Goal: Information Seeking & Learning: Learn about a topic

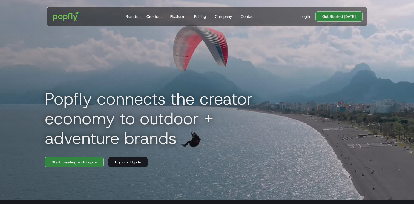
click at [179, 17] on div "Platform" at bounding box center [177, 16] width 15 height 5
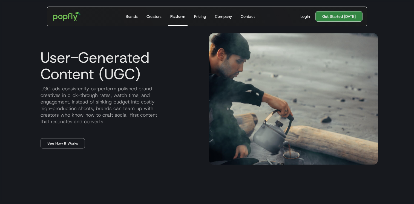
scroll to position [249, 0]
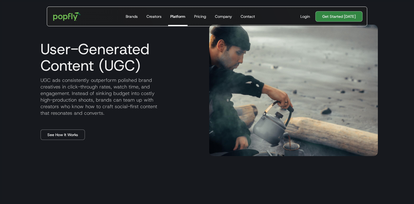
click at [58, 105] on p "UGC ads consistently outperform polished brand creatives in click-through rates…" at bounding box center [120, 96] width 169 height 39
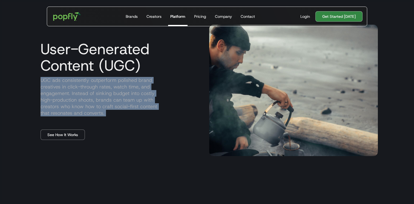
click at [58, 105] on p "UGC ads consistently outperform polished brand creatives in click-through rates…" at bounding box center [120, 96] width 169 height 39
copy p "UGC ads consistently outperform polished brand creatives in click-through rates…"
click at [66, 136] on link "See How It Works" at bounding box center [62, 134] width 44 height 10
click at [64, 132] on link "See How It Works" at bounding box center [62, 134] width 44 height 10
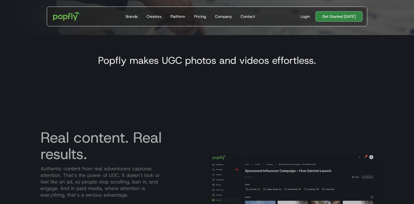
scroll to position [209, 0]
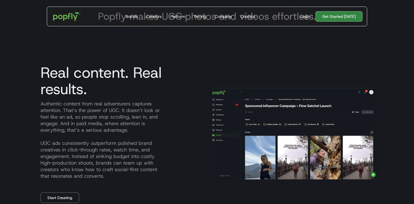
click at [53, 116] on p "Authentic content from real adventurers captures attention. That’s the power of…" at bounding box center [120, 139] width 169 height 79
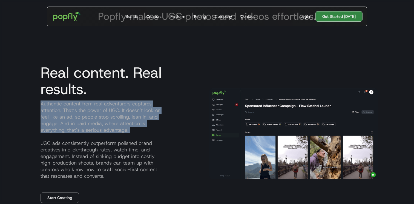
click at [53, 116] on p "Authentic content from real adventurers captures attention. That’s the power of…" at bounding box center [120, 139] width 169 height 79
copy p "Authentic content from real adventurers captures attention. That’s the power of…"
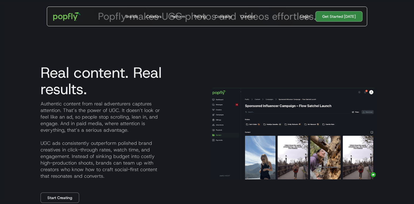
click at [77, 147] on p "Authentic content from real adventurers captures attention. That’s the power of…" at bounding box center [120, 139] width 169 height 79
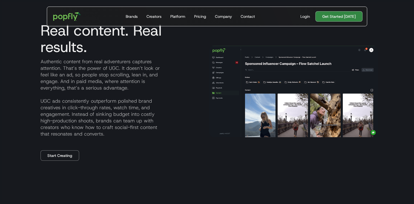
scroll to position [253, 0]
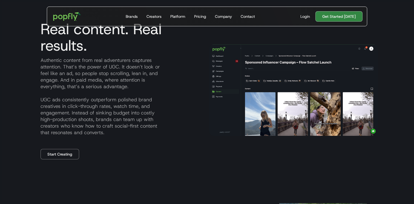
click at [69, 113] on p "Authentic content from real adventurers captures attention. That’s the power of…" at bounding box center [120, 96] width 169 height 79
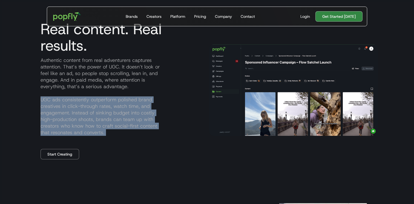
click at [69, 113] on p "Authentic content from real adventurers captures attention. That’s the power of…" at bounding box center [120, 96] width 169 height 79
copy p "UGC ads consistently outperform polished brand creatives in click-through rates…"
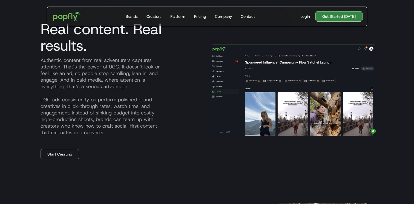
click at [149, 95] on p "Authentic content from real adventurers captures attention. That’s the power of…" at bounding box center [120, 96] width 169 height 79
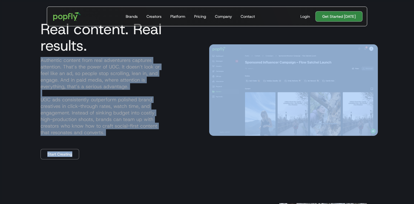
drag, startPoint x: 203, startPoint y: 55, endPoint x: 255, endPoint y: 94, distance: 65.4
click at [255, 94] on div "Real content. Real results. Authentic content from real adventurers captures at…" at bounding box center [206, 90] width 341 height 182
click at [325, 104] on img at bounding box center [293, 89] width 169 height 91
click at [402, 119] on section "Popfly makes UGC photos and videos effortless. Real content. Real results. Auth…" at bounding box center [207, 75] width 414 height 256
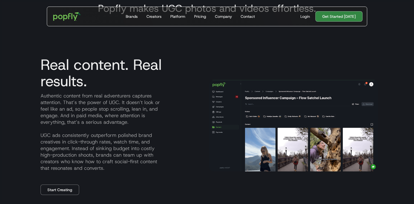
scroll to position [216, 0]
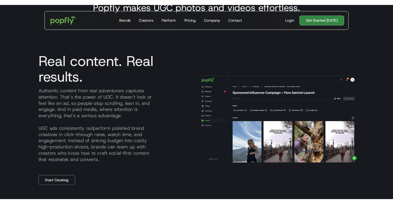
scroll to position [223, 0]
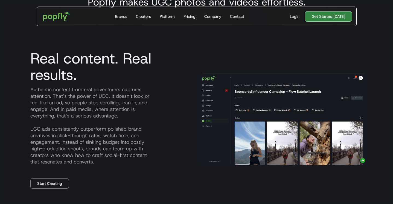
click at [15, 56] on section "Popfly makes UGC photos and videos effortless. Real content. Real results. Auth…" at bounding box center [196, 105] width 393 height 256
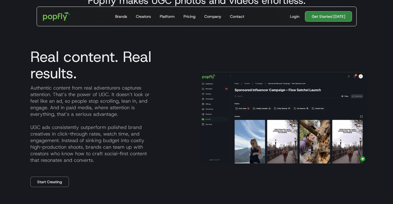
scroll to position [233, 0]
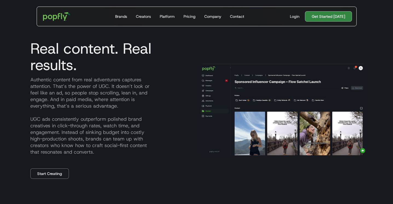
click at [5, 34] on section "Popfly makes UGC photos and videos effortless. Real content. Real results. Auth…" at bounding box center [196, 95] width 393 height 256
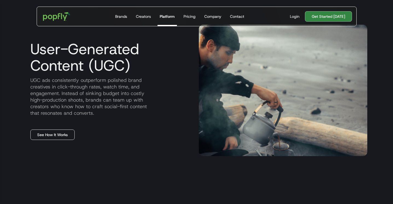
click at [63, 134] on link "See How It Works" at bounding box center [52, 134] width 44 height 10
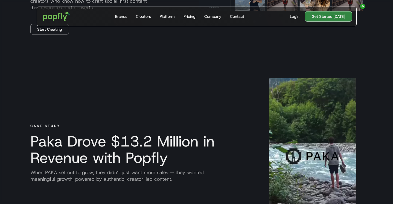
scroll to position [433, 0]
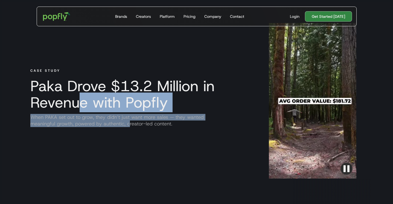
drag, startPoint x: 78, startPoint y: 98, endPoint x: 130, endPoint y: 124, distance: 58.2
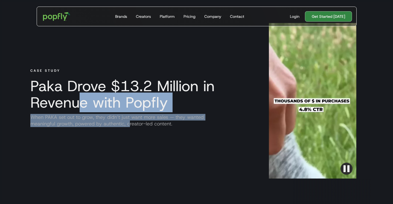
click at [130, 124] on div "CASE STUDY Paka Drove $13.2 Million in Revenue with Popfly When PAKA set out to…" at bounding box center [147, 100] width 243 height 155
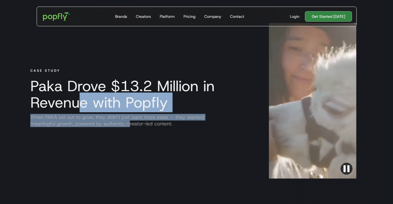
click at [130, 124] on p "When PAKA set out to grow, they didn’t just want more sales — they wanted meani…" at bounding box center [141, 120] width 230 height 13
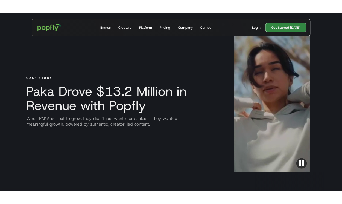
scroll to position [247, 0]
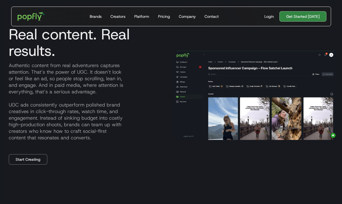
click at [91, 111] on p "Authentic content from real adventurers captures attention. That’s the power of…" at bounding box center [86, 101] width 165 height 79
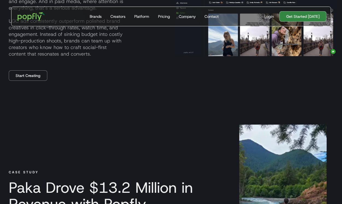
scroll to position [238, 0]
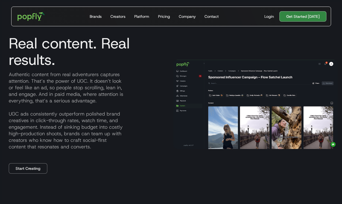
click at [131, 82] on p "Authentic content from real adventurers captures attention. That’s the power of…" at bounding box center [86, 110] width 165 height 79
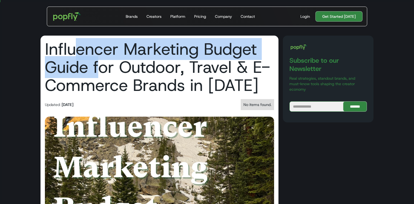
drag, startPoint x: 73, startPoint y: 48, endPoint x: 102, endPoint y: 75, distance: 39.7
click at [102, 75] on h1 "Influencer Marketing Budget Guide for Outdoor, Travel & E-Commerce Brands in [D…" at bounding box center [159, 67] width 229 height 54
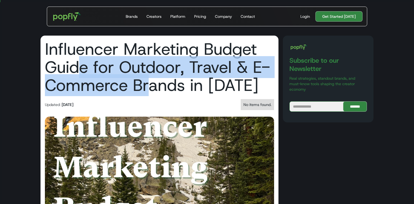
drag, startPoint x: 75, startPoint y: 61, endPoint x: 147, endPoint y: 91, distance: 79.0
click at [147, 91] on h1 "Influencer Marketing Budget Guide for Outdoor, Travel & E-Commerce Brands in 20…" at bounding box center [159, 67] width 229 height 54
drag, startPoint x: 76, startPoint y: 65, endPoint x: 141, endPoint y: 97, distance: 72.1
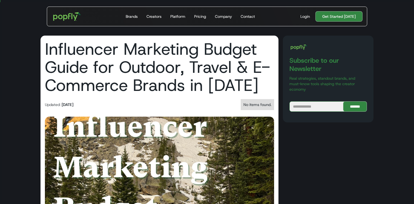
click at [260, 103] on div "No items found." at bounding box center [257, 104] width 28 height 5
drag, startPoint x: 237, startPoint y: 108, endPoint x: 265, endPoint y: 107, distance: 27.6
click at [265, 108] on div "Updated: September 15, 2025 No items found." at bounding box center [159, 104] width 229 height 11
click at [265, 107] on div "No items found." at bounding box center [256, 104] width 33 height 11
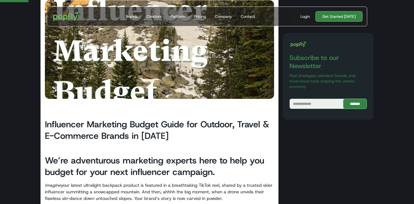
scroll to position [121, 0]
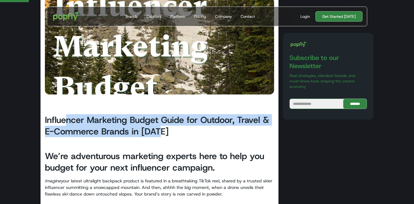
drag, startPoint x: 67, startPoint y: 118, endPoint x: 183, endPoint y: 135, distance: 116.9
click at [183, 135] on h2 "Influencer Marketing Budget Guide for Outdoor, Travel & E-Commerce Brands in 20…" at bounding box center [159, 125] width 229 height 23
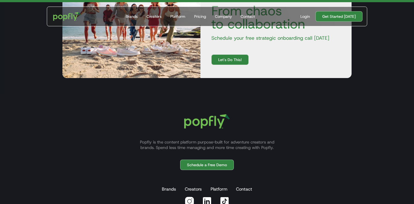
scroll to position [1898, 0]
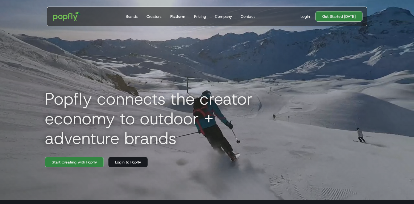
click at [183, 12] on link "Platform" at bounding box center [177, 16] width 19 height 19
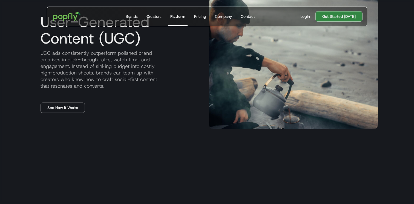
scroll to position [281, 0]
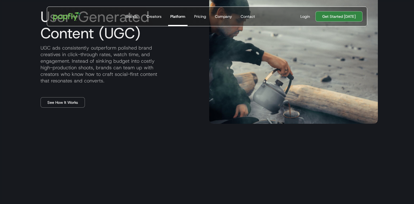
click at [72, 110] on div "User-Generated Content (UGC) UGC ads consistently outperform polished brand cre…" at bounding box center [206, 57] width 341 height 175
click at [71, 104] on link "See How It Works" at bounding box center [62, 102] width 44 height 10
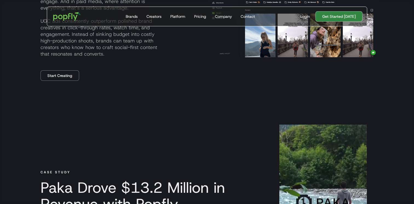
scroll to position [453, 0]
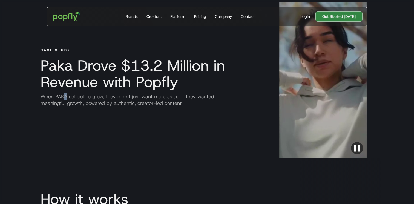
drag, startPoint x: 65, startPoint y: 96, endPoint x: 178, endPoint y: 111, distance: 113.3
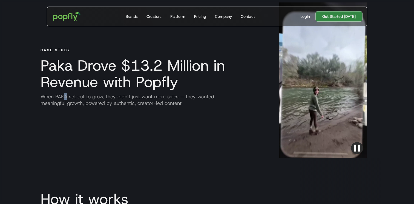
click at [178, 111] on div "CASE STUDY Paka Drove $13.2 Million in Revenue with Popfly When PAKA set out to…" at bounding box center [157, 79] width 243 height 155
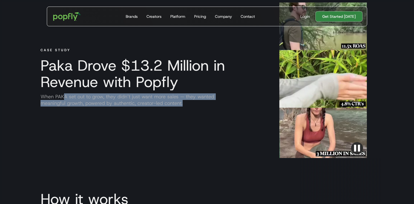
click at [178, 111] on div "CASE STUDY Paka Drove $13.2 Million in Revenue with Popfly When PAKA set out to…" at bounding box center [157, 79] width 243 height 155
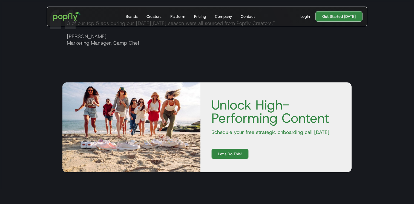
scroll to position [759, 0]
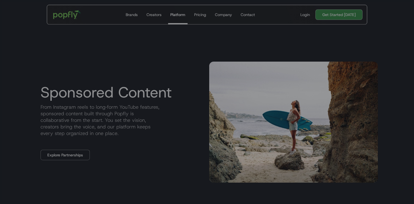
scroll to position [419, 0]
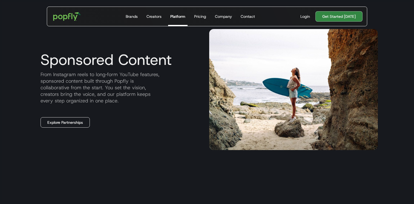
click at [75, 118] on link "Explore Partnerships" at bounding box center [64, 122] width 49 height 10
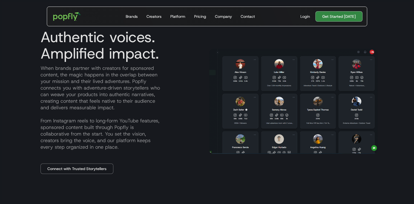
scroll to position [250, 0]
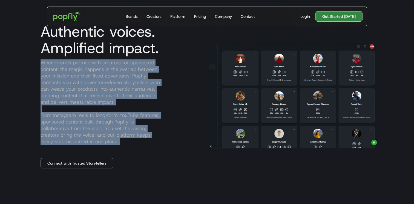
drag, startPoint x: 40, startPoint y: 63, endPoint x: 127, endPoint y: 146, distance: 120.4
click at [127, 146] on div "Authentic voices. Amplified impact. When brands partner with creators for spons…" at bounding box center [120, 95] width 169 height 145
copy p "When brands partner with creators for sponsored content, the magic happens in t…"
click at [117, 89] on p "When brands partner with creators for sponsored content, the magic happens in t…" at bounding box center [120, 101] width 169 height 85
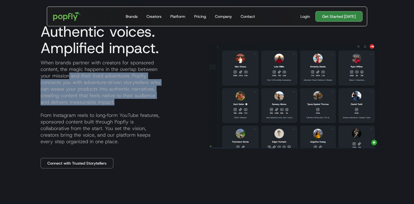
drag, startPoint x: 71, startPoint y: 75, endPoint x: 124, endPoint y: 101, distance: 58.9
click at [124, 101] on p "When brands partner with creators for sponsored content, the magic happens in t…" at bounding box center [120, 101] width 169 height 85
drag, startPoint x: 73, startPoint y: 78, endPoint x: 129, endPoint y: 101, distance: 60.4
click at [129, 101] on p "When brands partner with creators for sponsored content, the magic happens in t…" at bounding box center [120, 101] width 169 height 85
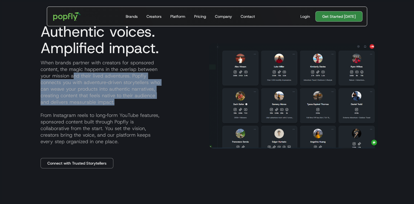
click at [129, 101] on p "When brands partner with creators for sponsored content, the magic happens in t…" at bounding box center [120, 101] width 169 height 85
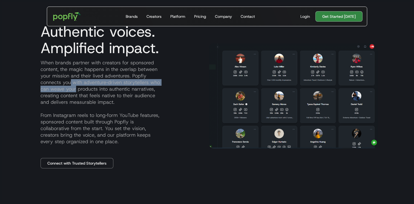
drag, startPoint x: 70, startPoint y: 85, endPoint x: 122, endPoint y: 108, distance: 57.4
click at [122, 108] on p "When brands partner with creators for sponsored content, the magic happens in t…" at bounding box center [120, 101] width 169 height 85
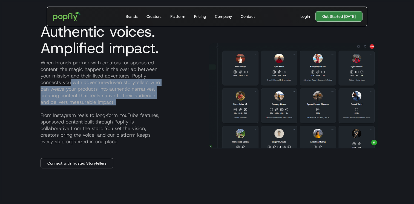
click at [122, 108] on p "When brands partner with creators for sponsored content, the magic happens in t…" at bounding box center [120, 101] width 169 height 85
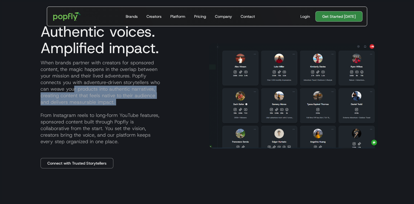
drag, startPoint x: 74, startPoint y: 89, endPoint x: 126, endPoint y: 111, distance: 56.4
click at [126, 111] on p "When brands partner with creators for sponsored content, the magic happens in t…" at bounding box center [120, 101] width 169 height 85
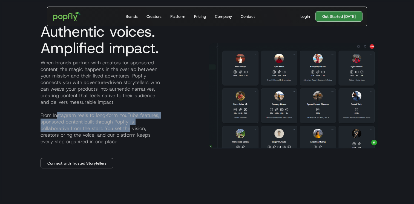
drag, startPoint x: 57, startPoint y: 114, endPoint x: 143, endPoint y: 135, distance: 88.7
click at [143, 135] on p "When brands partner with creators for sponsored content, the magic happens in t…" at bounding box center [120, 101] width 169 height 85
drag, startPoint x: 42, startPoint y: 116, endPoint x: 148, endPoint y: 127, distance: 106.5
click at [148, 127] on p "When brands partner with creators for sponsored content, the magic happens in t…" at bounding box center [120, 101] width 169 height 85
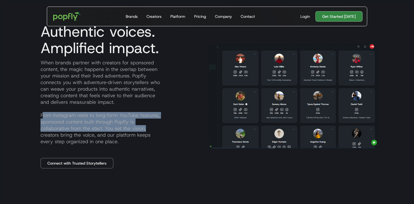
click at [148, 127] on p "When brands partner with creators for sponsored content, the magic happens in t…" at bounding box center [120, 101] width 169 height 85
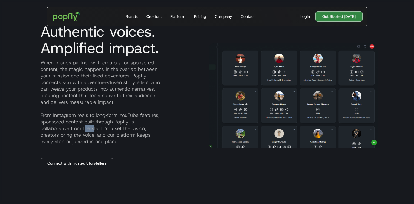
drag, startPoint x: 126, startPoint y: 132, endPoint x: 156, endPoint y: 144, distance: 32.4
click at [156, 144] on p "When brands partner with creators for sponsored content, the magic happens in t…" at bounding box center [120, 101] width 169 height 85
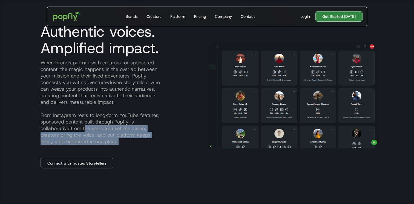
click at [156, 144] on p "When brands partner with creators for sponsored content, the magic happens in t…" at bounding box center [120, 101] width 169 height 85
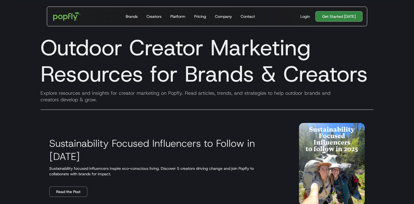
click at [95, 103] on div "Outdoor Creator Marketing Resources for Brands & Creators Explore resources and…" at bounding box center [207, 72] width 350 height 87
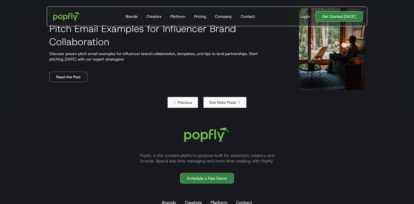
scroll to position [1012, 0]
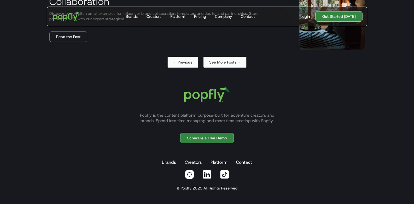
click at [189, 59] on link "Previous" at bounding box center [182, 62] width 30 height 11
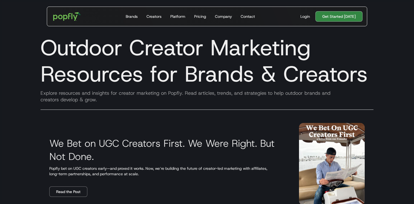
scroll to position [29, 0]
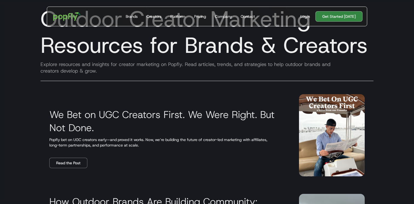
click at [98, 108] on h3 "We Bet on UGC Creators First. We Were Right. But Not Done." at bounding box center [167, 121] width 236 height 26
click at [75, 129] on h3 "We Bet on UGC Creators First. We Were Right. But Not Done." at bounding box center [167, 121] width 236 height 26
click at [67, 163] on link "Read the Post" at bounding box center [68, 163] width 38 height 10
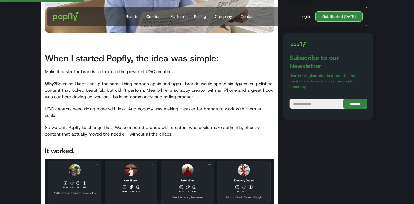
scroll to position [170, 0]
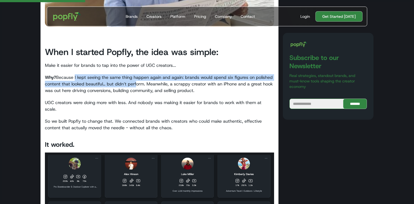
drag, startPoint x: 73, startPoint y: 77, endPoint x: 149, endPoint y: 88, distance: 76.1
click at [149, 88] on p "Why? Because I kept seeing the same thing happen again and again: brands would …" at bounding box center [159, 84] width 229 height 20
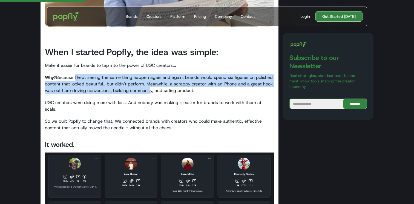
click at [149, 88] on p "Why? Because I kept seeing the same thing happen again and again: brands would …" at bounding box center [159, 84] width 229 height 20
drag, startPoint x: 88, startPoint y: 79, endPoint x: 156, endPoint y: 94, distance: 69.9
drag, startPoint x: 74, startPoint y: 80, endPoint x: 147, endPoint y: 94, distance: 74.7
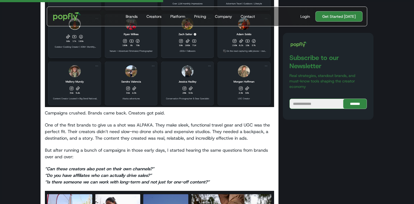
scroll to position [367, 0]
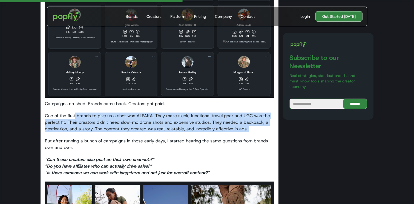
drag, startPoint x: 76, startPoint y: 110, endPoint x: 128, endPoint y: 129, distance: 55.4
click at [128, 128] on div "When I started Popfly, the idea was simple: Make it easier for brands to tap in…" at bounding box center [159, 171] width 229 height 669
click at [128, 129] on div "When I started Popfly, the idea was simple: Make it easier for brands to tap in…" at bounding box center [159, 171] width 229 height 669
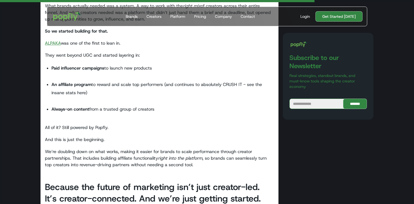
scroll to position [636, 0]
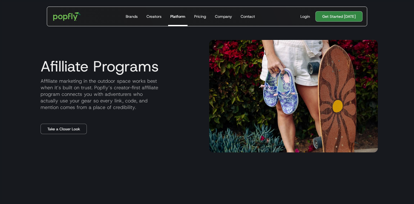
scroll to position [575, 0]
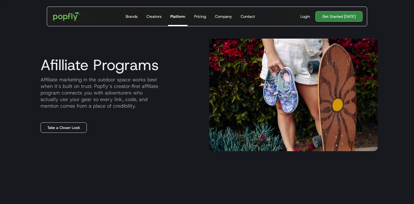
click at [70, 126] on link "Take a Closer Look" at bounding box center [63, 127] width 46 height 10
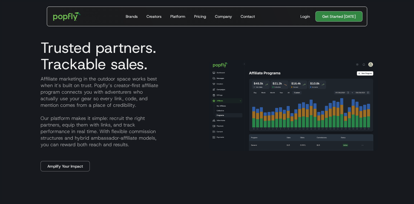
scroll to position [231, 0]
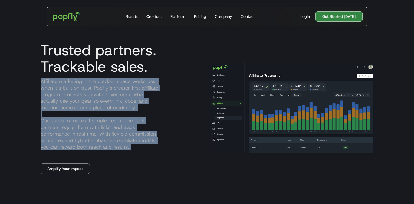
drag, startPoint x: 39, startPoint y: 81, endPoint x: 147, endPoint y: 156, distance: 131.6
click at [147, 156] on div "Trusted partners. Trackable sales. Affiliate marketing in the outdoor space wor…" at bounding box center [120, 108] width 169 height 132
copy p "Affiliate marketing in the outdoor space works best when it’s built on trust. P…"
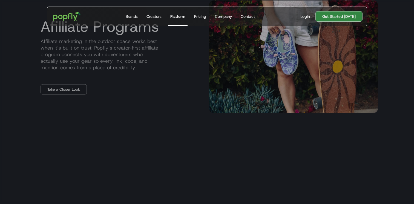
scroll to position [636, 0]
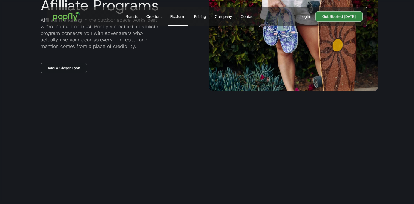
click at [128, 89] on div "Afilliate Programs Affiliate marketing in the outdoor space works best when it’…" at bounding box center [206, 35] width 341 height 156
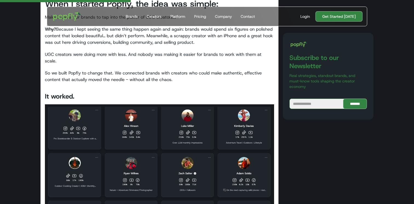
scroll to position [299, 0]
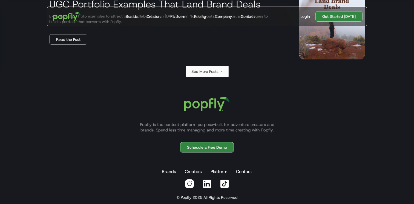
scroll to position [1008, 0]
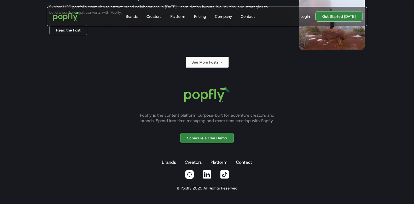
click at [209, 59] on link "See More Posts" at bounding box center [206, 62] width 43 height 11
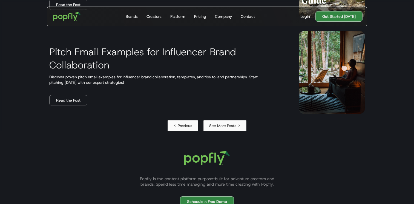
scroll to position [950, 0]
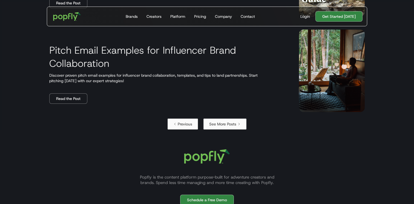
click at [196, 46] on h3 "Pitch Email Examples for Influencer Brand Collaboration" at bounding box center [167, 57] width 236 height 26
click at [67, 98] on link "Read the Post" at bounding box center [68, 98] width 38 height 10
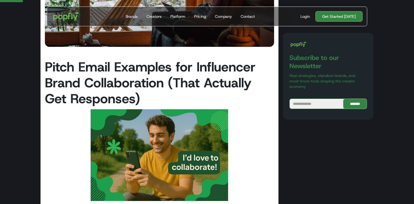
scroll to position [163, 0]
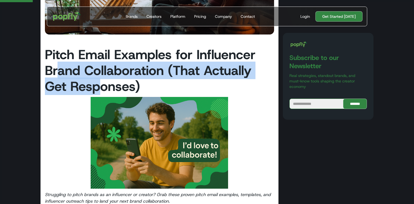
drag, startPoint x: 56, startPoint y: 67, endPoint x: 104, endPoint y: 81, distance: 49.9
click at [104, 81] on strong "Pitch Email Examples for Influencer Brand Collaboration (That Actually Get Resp…" at bounding box center [150, 70] width 210 height 49
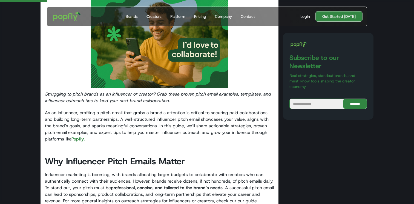
scroll to position [272, 0]
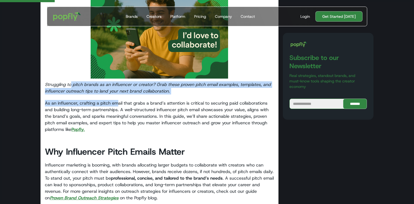
drag, startPoint x: 71, startPoint y: 83, endPoint x: 119, endPoint y: 104, distance: 52.8
click at [119, 104] on p "As an influencer, crafting a pitch email that grabs a brand’s attention is crit…" at bounding box center [159, 116] width 229 height 33
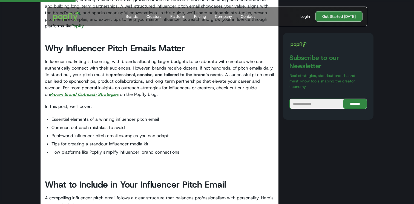
scroll to position [385, 0]
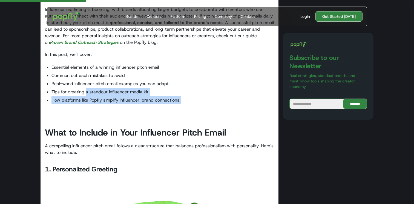
drag, startPoint x: 87, startPoint y: 89, endPoint x: 111, endPoint y: 106, distance: 30.4
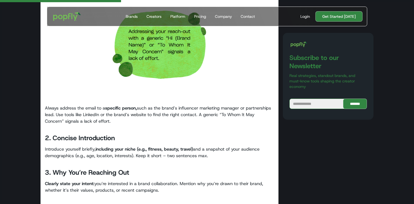
scroll to position [646, 0]
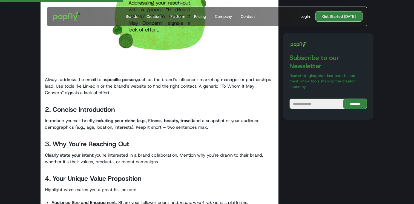
drag, startPoint x: 60, startPoint y: 83, endPoint x: 104, endPoint y: 94, distance: 45.3
click at [104, 94] on p "Always address the email to a specific person, such as the brand’s influencer m…" at bounding box center [159, 86] width 229 height 20
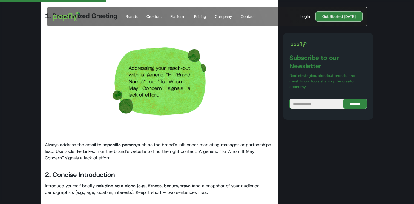
scroll to position [519, 0]
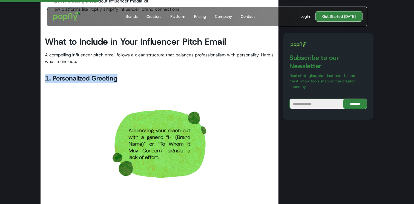
drag, startPoint x: 44, startPoint y: 76, endPoint x: 140, endPoint y: 83, distance: 96.3
copy strong "1. Personalized Greeting"
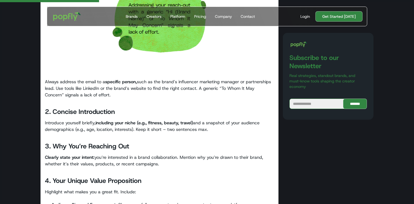
scroll to position [645, 0]
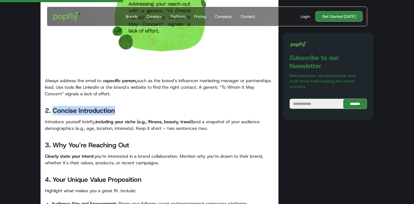
drag, startPoint x: 53, startPoint y: 111, endPoint x: 149, endPoint y: 112, distance: 96.0
click at [149, 112] on h3 "2. Concise Introduction" at bounding box center [159, 110] width 229 height 9
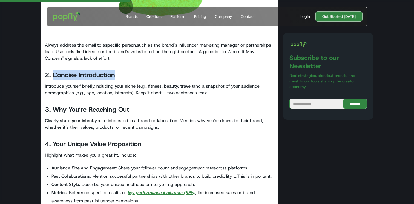
copy strong "Concise Introduction"
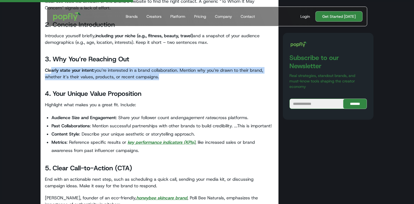
drag, startPoint x: 51, startPoint y: 72, endPoint x: 135, endPoint y: 81, distance: 83.7
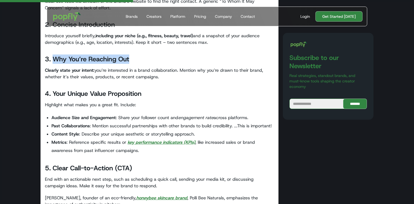
drag, startPoint x: 54, startPoint y: 60, endPoint x: 144, endPoint y: 62, distance: 89.5
click at [144, 62] on h3 "3. Why You’re Reaching Out" at bounding box center [159, 58] width 229 height 9
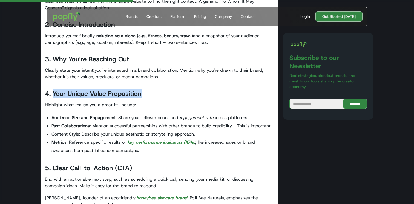
drag, startPoint x: 54, startPoint y: 94, endPoint x: 162, endPoint y: 97, distance: 108.4
click at [162, 97] on h3 "4. Your Unique Value Proposition" at bounding box center [159, 93] width 229 height 9
copy strong "Your Unique Value Proposition"
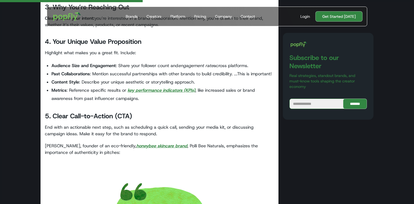
scroll to position [784, 0]
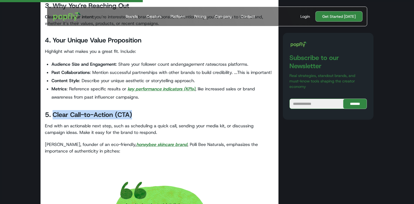
drag, startPoint x: 53, startPoint y: 115, endPoint x: 170, endPoint y: 118, distance: 117.1
click at [170, 118] on h3 "5. Clear Call-to-Action (CTA)" at bounding box center [159, 114] width 229 height 9
copy strong "Clear Call-to-Action (CTA)"
click at [85, 62] on strong "Audience Size and Engagement" at bounding box center [83, 64] width 64 height 6
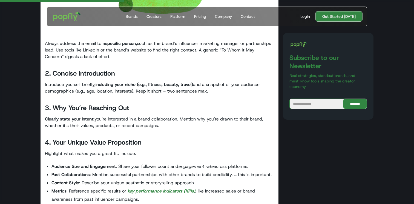
scroll to position [683, 0]
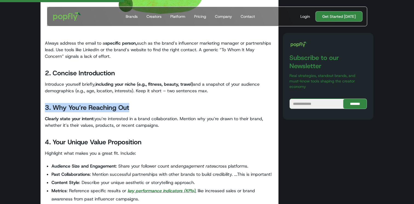
drag, startPoint x: 45, startPoint y: 105, endPoint x: 169, endPoint y: 111, distance: 123.8
click at [169, 111] on h3 "3. Why You’re Reaching Out" at bounding box center [159, 107] width 229 height 9
copy strong "3. Why You’re Reaching Out"
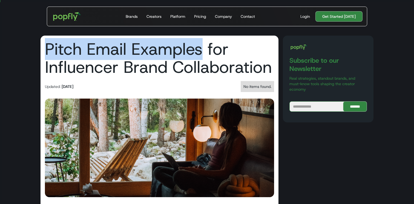
drag, startPoint x: 47, startPoint y: 51, endPoint x: 203, endPoint y: 50, distance: 156.5
click at [203, 50] on h1 "Pitch Email Examples for Influencer Brand Collaboration" at bounding box center [159, 58] width 229 height 36
copy h1 "Pitch Email Examples"
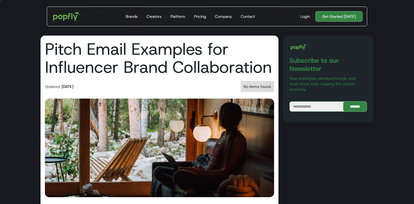
click at [62, 70] on h1 "Pitch Email Examples for Influencer Brand Collaboration" at bounding box center [159, 58] width 229 height 36
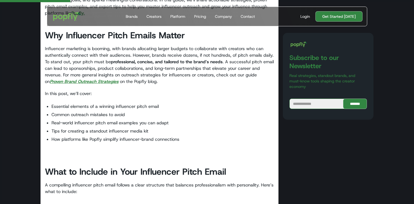
scroll to position [395, 0]
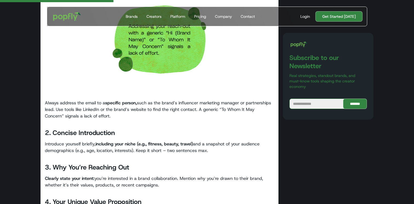
click at [52, 108] on p "Always address the email to a specific person, such as the brand’s influencer m…" at bounding box center [159, 110] width 229 height 20
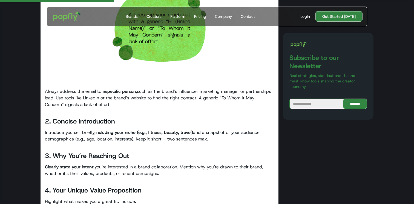
scroll to position [635, 0]
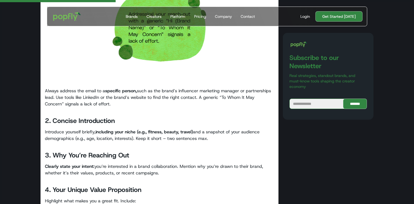
drag, startPoint x: 57, startPoint y: 89, endPoint x: 123, endPoint y: 105, distance: 67.7
click at [123, 105] on p "Always address the email to a specific person, such as the brand’s influencer m…" at bounding box center [159, 98] width 229 height 20
drag, startPoint x: 218, startPoint y: 99, endPoint x: 89, endPoint y: 106, distance: 128.8
click at [89, 106] on p "Always address the email to a specific person, such as the brand’s influencer m…" at bounding box center [159, 98] width 229 height 20
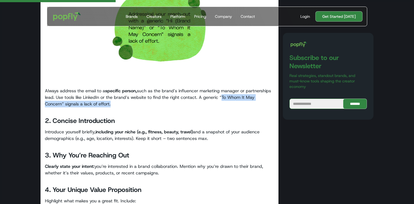
copy p "“To Whom It May Concern” signals a lack of effort"
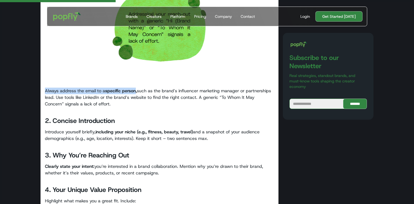
drag, startPoint x: 42, startPoint y: 88, endPoint x: 137, endPoint y: 93, distance: 95.1
copy p "Always address the email to a specific person"
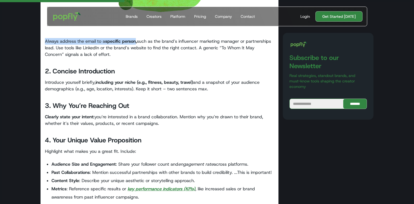
scroll to position [693, 0]
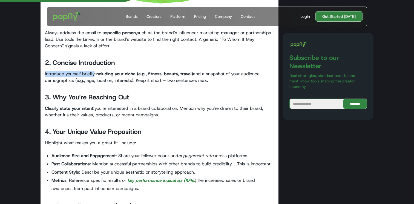
drag, startPoint x: 44, startPoint y: 74, endPoint x: 93, endPoint y: 75, distance: 48.7
copy p "Introduce yourself briefly"
click at [57, 106] on strong "Clearly state your intent:" at bounding box center [70, 108] width 50 height 6
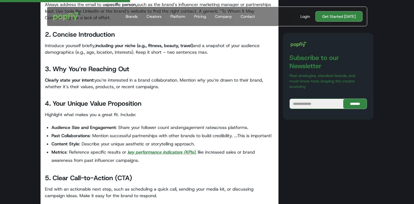
scroll to position [727, 0]
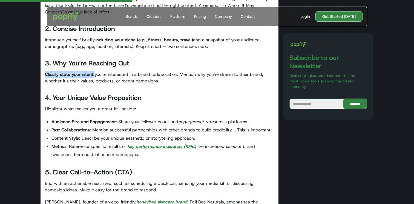
drag, startPoint x: 44, startPoint y: 75, endPoint x: 94, endPoint y: 77, distance: 50.1
click at [169, 80] on p "Clearly state your intent: you’re interested in a brand collaboration. Mention …" at bounding box center [159, 77] width 229 height 13
drag, startPoint x: 177, startPoint y: 74, endPoint x: 46, endPoint y: 74, distance: 131.6
click at [46, 74] on p "Clearly state your intent: you’re interested in a brand collaboration. Mention …" at bounding box center [159, 77] width 229 height 13
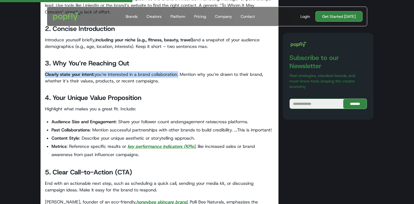
copy p "Clearly state your intent: you’re interested in a brand collaboration"
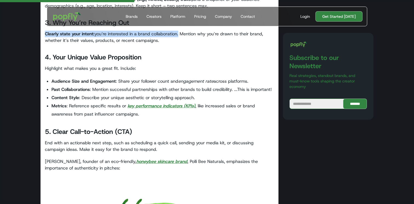
scroll to position [768, 0]
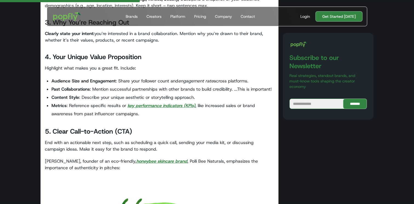
click at [82, 101] on li "Content Style : Describe your unique aesthetic or storytelling approach." at bounding box center [162, 97] width 222 height 8
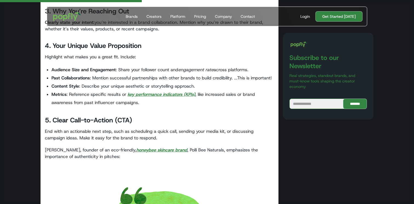
scroll to position [779, 0]
drag, startPoint x: 45, startPoint y: 56, endPoint x: 118, endPoint y: 56, distance: 73.6
click at [118, 56] on p "Highlight what makes you a great fit. Include:" at bounding box center [159, 56] width 229 height 7
click at [64, 103] on li "Metrics : Reference specific results or key performance indicators (KPIs) , lik…" at bounding box center [162, 98] width 222 height 16
drag, startPoint x: 55, startPoint y: 118, endPoint x: 111, endPoint y: 126, distance: 56.3
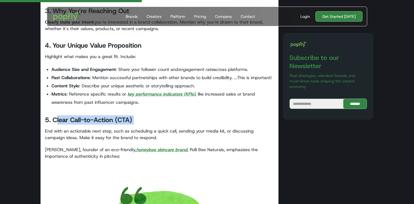
drag, startPoint x: 113, startPoint y: 119, endPoint x: 54, endPoint y: 120, distance: 58.8
click at [54, 120] on strong "5. Clear Call-to-Action (CTA)" at bounding box center [88, 119] width 87 height 9
click at [47, 132] on p "End with an actionable next step, such as scheduling a quick call, sending your…" at bounding box center [159, 134] width 229 height 13
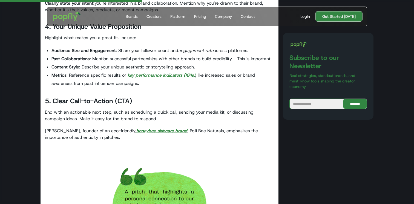
scroll to position [806, 0]
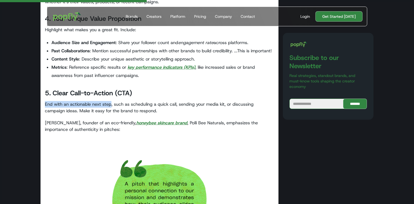
drag, startPoint x: 45, startPoint y: 104, endPoint x: 111, endPoint y: 103, distance: 65.9
click at [111, 103] on p "End with an actionable next step, such as scheduling a quick call, sending your…" at bounding box center [159, 107] width 229 height 13
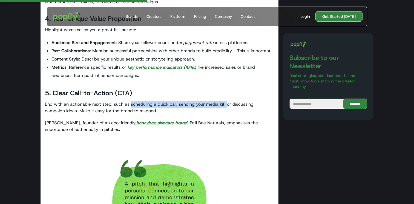
drag, startPoint x: 130, startPoint y: 105, endPoint x: 226, endPoint y: 106, distance: 96.0
click at [226, 106] on p "End with an actionable next step, such as scheduling a quick call, sending your…" at bounding box center [159, 107] width 229 height 13
click at [80, 95] on strong "5. Clear Call-to-Action (CTA)" at bounding box center [88, 93] width 87 height 9
drag, startPoint x: 129, startPoint y: 105, endPoint x: 176, endPoint y: 105, distance: 46.8
click at [176, 105] on p "End with an actionable next step, such as scheduling a quick call, sending your…" at bounding box center [159, 107] width 229 height 13
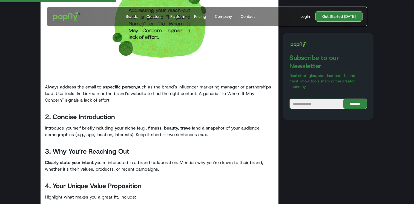
click at [58, 120] on strong "2. Concise Introduction" at bounding box center [80, 116] width 70 height 9
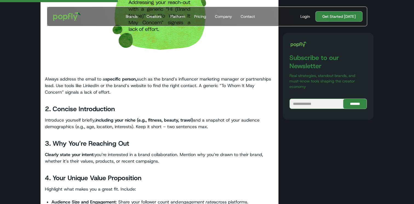
scroll to position [647, 0]
drag, startPoint x: 69, startPoint y: 80, endPoint x: 102, endPoint y: 94, distance: 35.4
click at [102, 94] on p "Always address the email to a specific person, such as the brand’s influencer m…" at bounding box center [159, 86] width 229 height 20
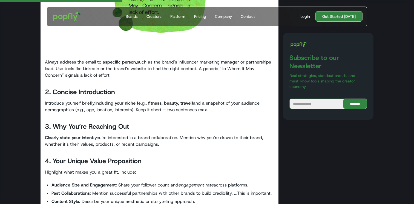
scroll to position [671, 0]
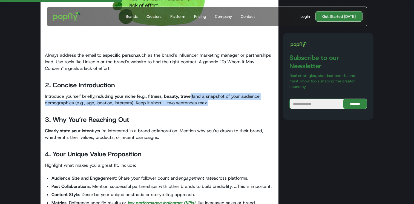
drag, startPoint x: 189, startPoint y: 94, endPoint x: 205, endPoint y: 103, distance: 18.6
click at [205, 103] on p "Introduce yourself briefly, including your niche (e.g., fitness, beauty, travel…" at bounding box center [159, 99] width 229 height 13
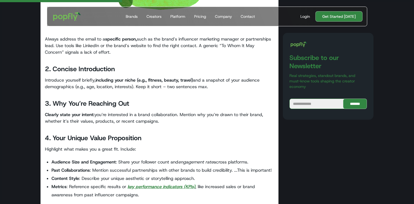
scroll to position [695, 0]
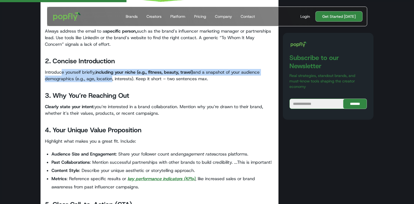
drag, startPoint x: 60, startPoint y: 72, endPoint x: 109, endPoint y: 78, distance: 48.8
click at [109, 78] on p "Introduce yourself briefly, including your niche (e.g., fitness, beauty, travel…" at bounding box center [159, 75] width 229 height 13
click at [108, 78] on p "Introduce yourself briefly, including your niche (e.g., fitness, beauty, travel…" at bounding box center [159, 75] width 229 height 13
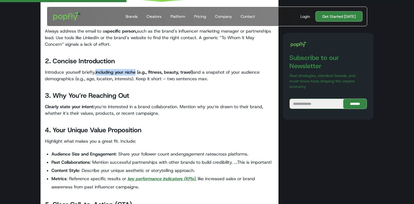
drag, startPoint x: 96, startPoint y: 72, endPoint x: 137, endPoint y: 75, distance: 41.1
click at [137, 75] on p "Introduce yourself briefly, including your niche (e.g., fitness, beauty, travel…" at bounding box center [159, 75] width 229 height 13
click at [92, 106] on strong "Clearly state your intent:" at bounding box center [70, 107] width 50 height 6
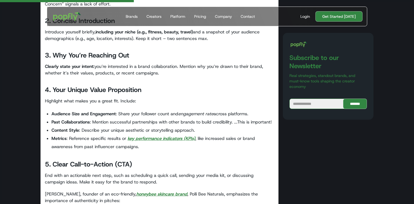
scroll to position [766, 0]
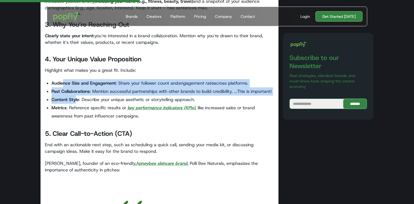
drag, startPoint x: 63, startPoint y: 86, endPoint x: 74, endPoint y: 103, distance: 20.6
click at [74, 103] on ul "Audience Size and Engagement : Share your follower count and engagement rate ac…" at bounding box center [159, 99] width 229 height 41
click at [74, 103] on li "Content Style : Describe your unique aesthetic or storytelling approach." at bounding box center [162, 99] width 222 height 8
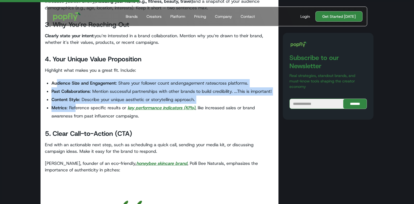
drag, startPoint x: 57, startPoint y: 83, endPoint x: 75, endPoint y: 112, distance: 33.8
click at [75, 112] on ul "Audience Size and Engagement : Share your follower count and engagement rate ac…" at bounding box center [159, 99] width 229 height 41
click at [75, 112] on li "Metrics : Reference specific results or key performance indicators (KPIs) , lik…" at bounding box center [162, 112] width 222 height 16
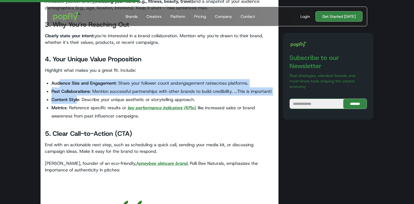
drag, startPoint x: 59, startPoint y: 87, endPoint x: 78, endPoint y: 103, distance: 25.4
click at [78, 103] on ul "Audience Size and Engagement : Share your follower count and engagement rate ac…" at bounding box center [159, 99] width 229 height 41
click at [78, 103] on li "Content Style : Describe your unique aesthetic or storytelling approach." at bounding box center [162, 99] width 222 height 8
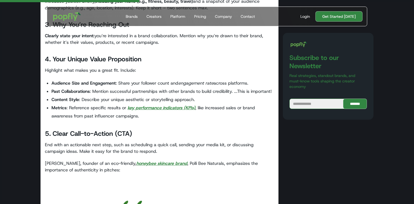
scroll to position [791, 0]
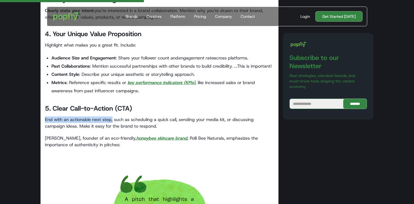
drag, startPoint x: 44, startPoint y: 118, endPoint x: 111, endPoint y: 120, distance: 66.8
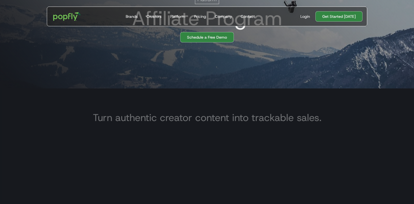
scroll to position [118, 0]
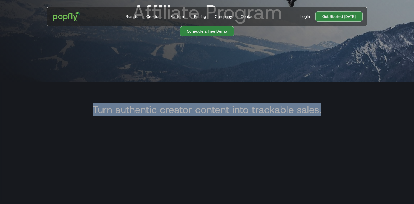
drag, startPoint x: 95, startPoint y: 110, endPoint x: 344, endPoint y: 110, distance: 249.0
click at [344, 110] on div "Turn authentic creator content into trackable sales." at bounding box center [206, 107] width 341 height 25
copy h3 "Turn authentic creator content into trackable sales."
click at [84, 107] on div "Turn authentic creator content into trackable sales." at bounding box center [206, 107] width 341 height 25
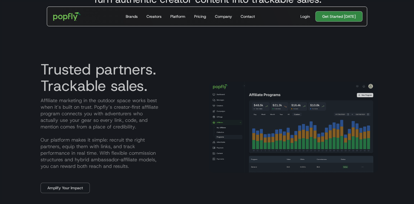
scroll to position [227, 0]
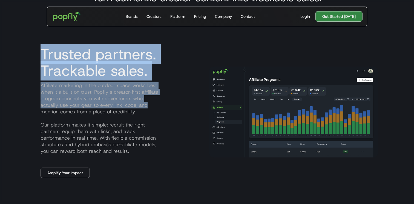
drag, startPoint x: 38, startPoint y: 57, endPoint x: 152, endPoint y: 107, distance: 124.3
click at [152, 107] on div "Trusted partners. Trackable sales. Affiliate marketing in the outdoor space wor…" at bounding box center [120, 112] width 169 height 132
click at [152, 107] on p "Affiliate marketing in the outdoor space works best when it’s built on trust. P…" at bounding box center [120, 118] width 169 height 72
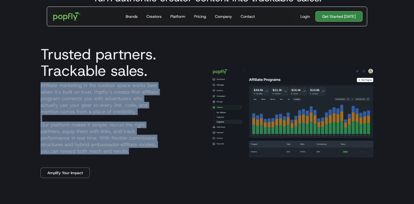
drag, startPoint x: 39, startPoint y: 86, endPoint x: 145, endPoint y: 150, distance: 124.0
click at [145, 150] on p "Affiliate marketing in the outdoor space works best when it’s built on trust. P…" at bounding box center [120, 118] width 169 height 72
copy p "Affiliate marketing in the outdoor space works best when it’s built on trust. P…"
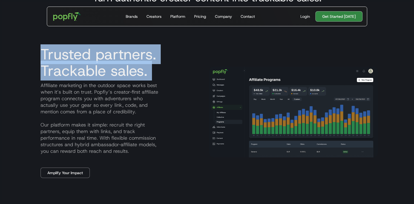
drag, startPoint x: 39, startPoint y: 53, endPoint x: 165, endPoint y: 80, distance: 128.6
click at [165, 80] on div "Trusted partners. Trackable sales. Affiliate marketing in the outdoor space wor…" at bounding box center [120, 112] width 169 height 132
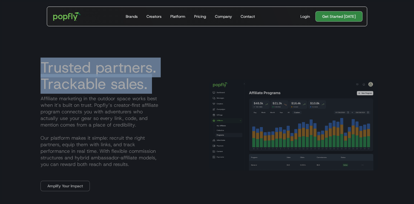
scroll to position [240, 0]
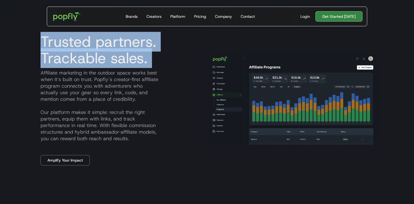
copy h3 "Trusted partners. Trackable sales."
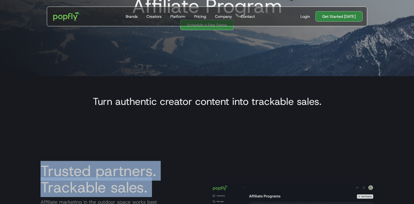
scroll to position [118, 0]
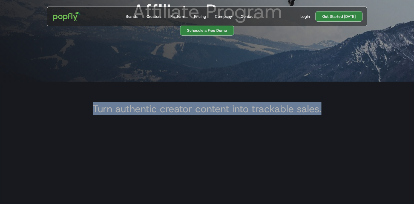
drag, startPoint x: 92, startPoint y: 112, endPoint x: 321, endPoint y: 111, distance: 229.0
click at [321, 111] on div "Turn authentic creator content into trackable sales." at bounding box center [206, 107] width 341 height 25
copy h3 "Turn authentic creator content into trackable sales."
